Goal: Browse casually

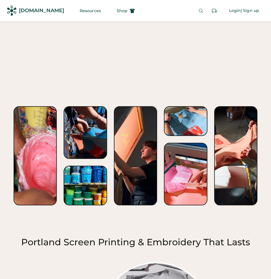
scroll to position [834, 0]
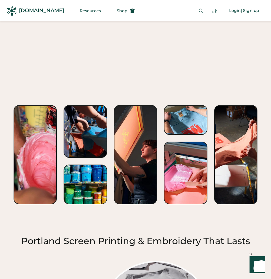
click at [35, 137] on div at bounding box center [35, 154] width 43 height 99
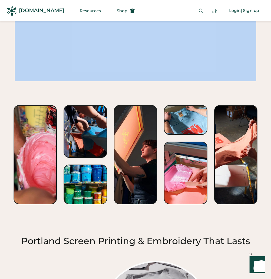
click at [35, 137] on div at bounding box center [35, 154] width 43 height 99
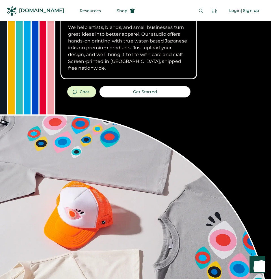
scroll to position [0, 0]
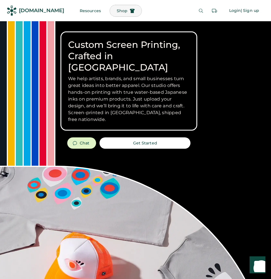
click at [117, 11] on span "Shop" at bounding box center [122, 11] width 11 height 4
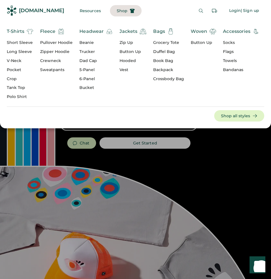
click at [117, 11] on span "Shop" at bounding box center [122, 11] width 11 height 4
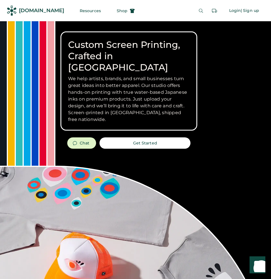
click at [24, 11] on div "[DOMAIN_NAME]" at bounding box center [41, 10] width 45 height 7
click at [117, 9] on span "Shop" at bounding box center [122, 11] width 11 height 4
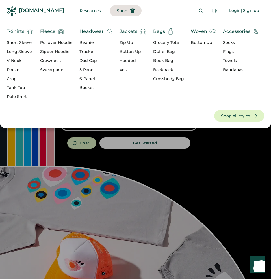
click at [45, 10] on div "[DOMAIN_NAME]" at bounding box center [41, 10] width 45 height 7
click at [219, 160] on div at bounding box center [135, 139] width 271 height 279
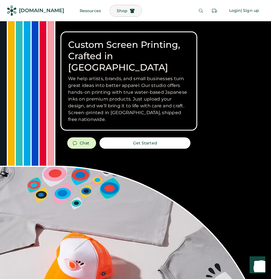
click at [117, 10] on span "Shop" at bounding box center [122, 11] width 11 height 4
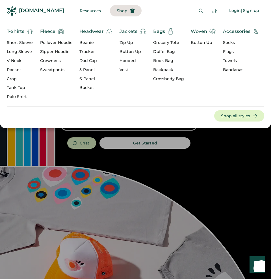
click at [117, 9] on span "Shop" at bounding box center [122, 11] width 11 height 4
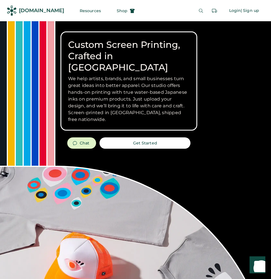
click at [50, 11] on div "[DOMAIN_NAME]" at bounding box center [41, 10] width 45 height 7
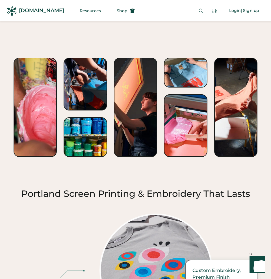
scroll to position [883, 0]
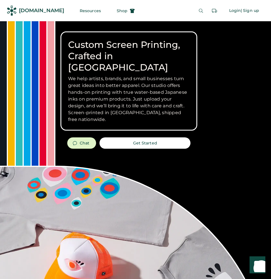
click at [53, 18] on div "[DOMAIN_NAME]" at bounding box center [33, 10] width 66 height 21
click at [38, 15] on div "[DOMAIN_NAME]" at bounding box center [41, 10] width 45 height 13
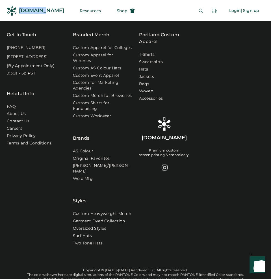
scroll to position [2237, 0]
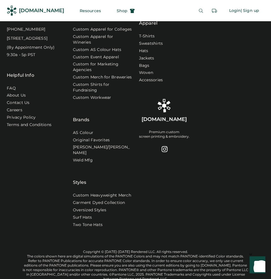
click at [185, 71] on div "Portland Custom Apparel T-Shirts Sweatshirts Hats Jackets Bags Woven Accessorie…" at bounding box center [168, 83] width 59 height 141
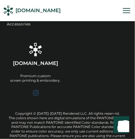
scroll to position [3035, 0]
